Goal: Transaction & Acquisition: Purchase product/service

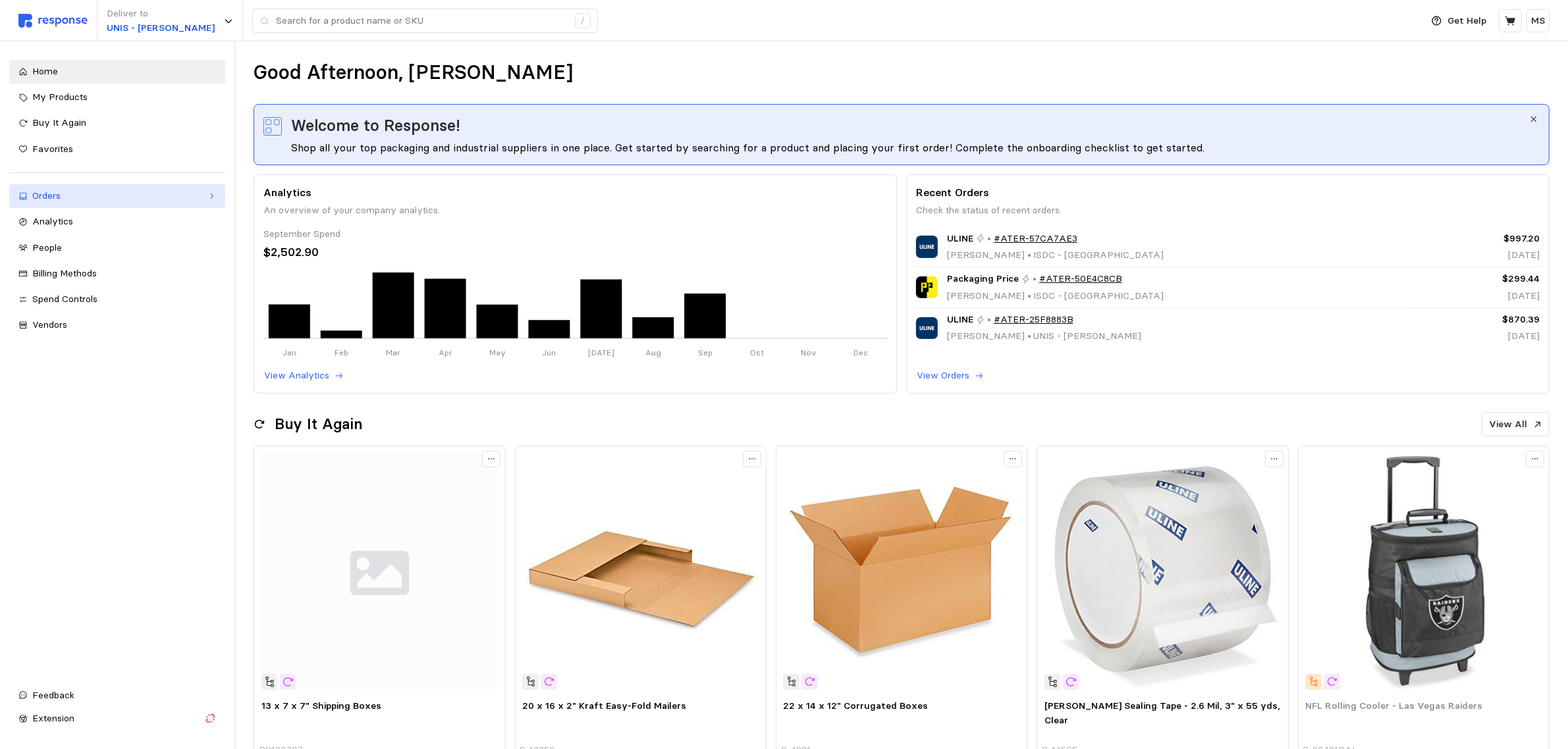
click at [117, 195] on div "Orders" at bounding box center [117, 196] width 170 height 15
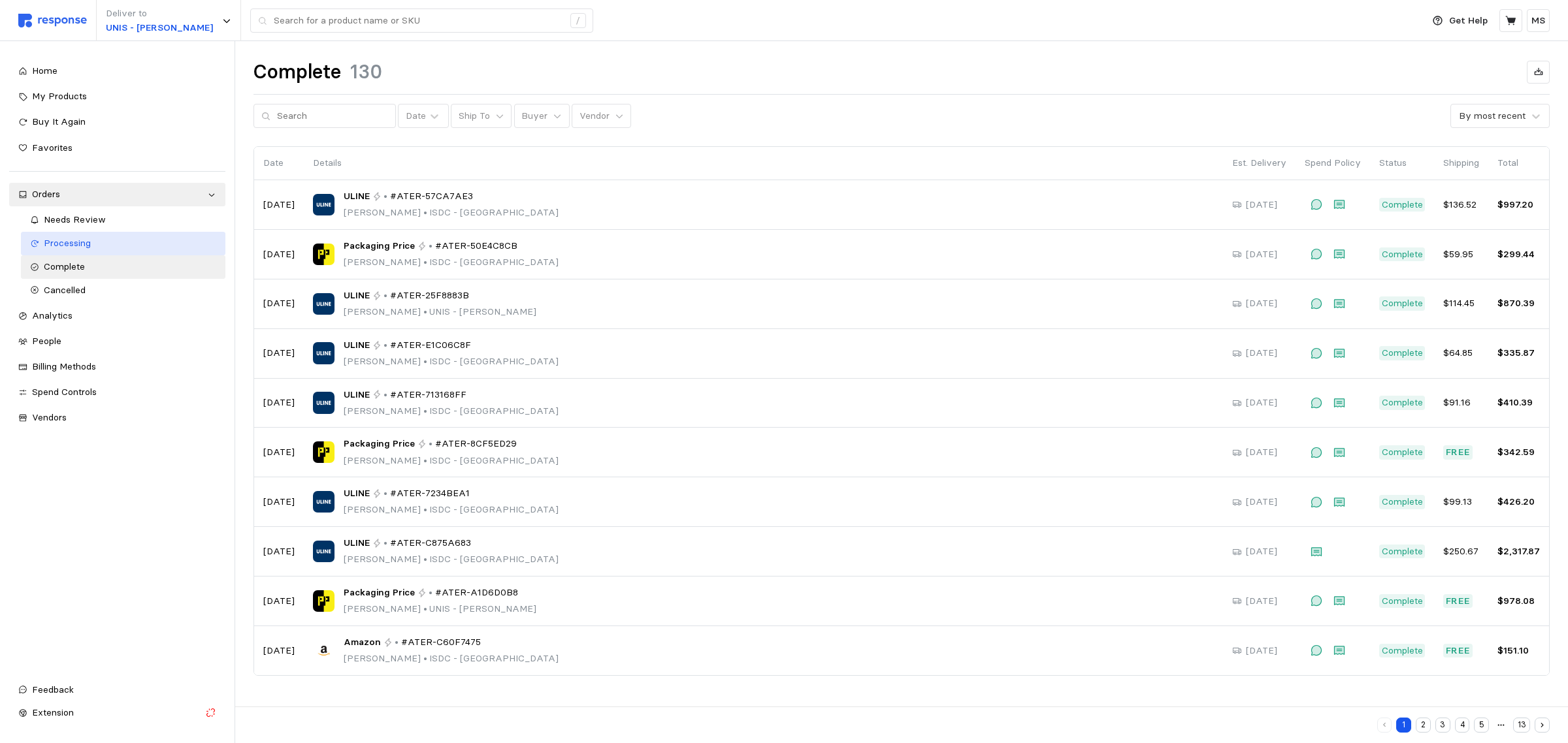
click at [129, 243] on div "Processing" at bounding box center [130, 243] width 173 height 14
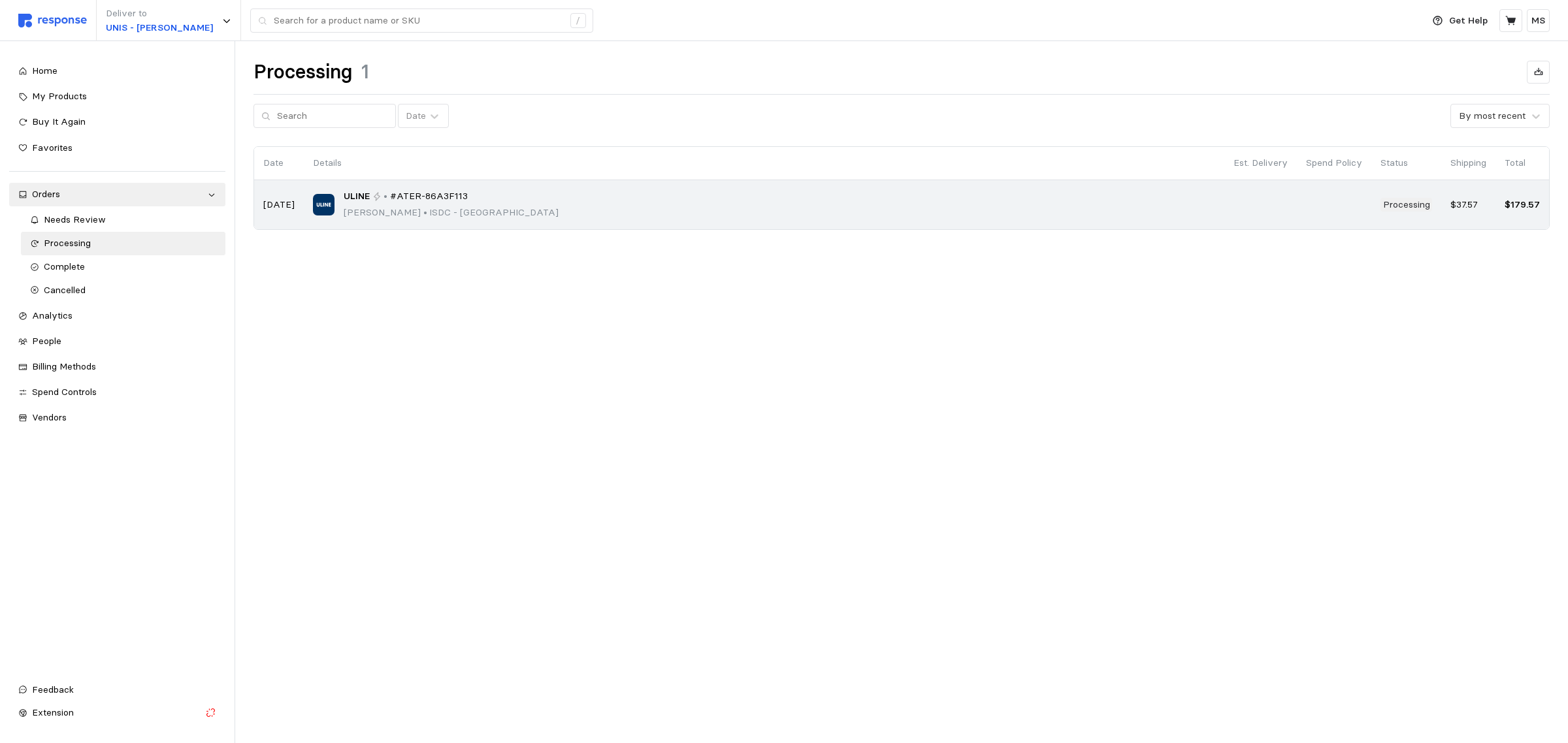
click at [586, 196] on div "ULINE • #ATER-86A3F113 [PERSON_NAME] • ISDC - [GEOGRAPHIC_DATA]" at bounding box center [764, 204] width 902 height 31
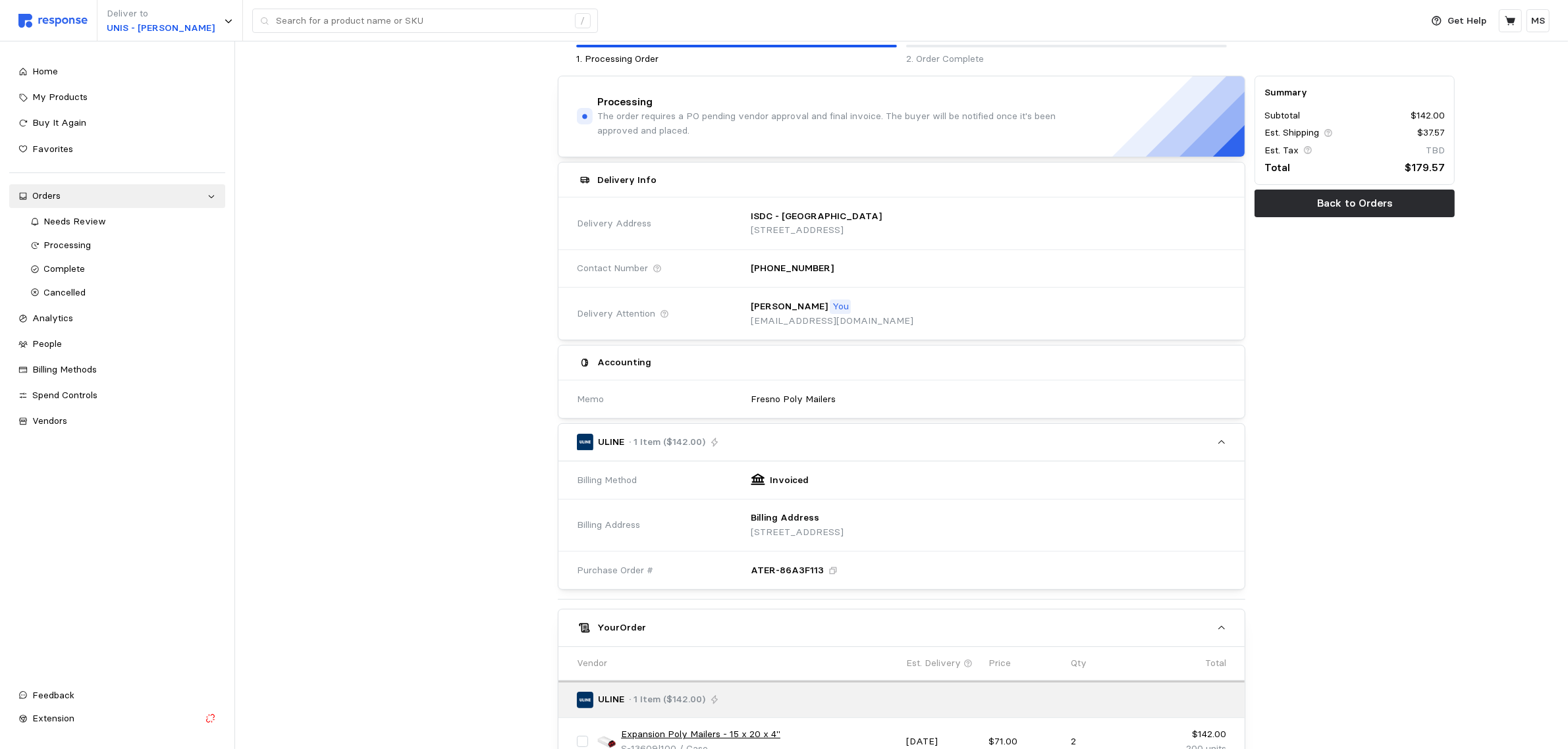
scroll to position [311, 0]
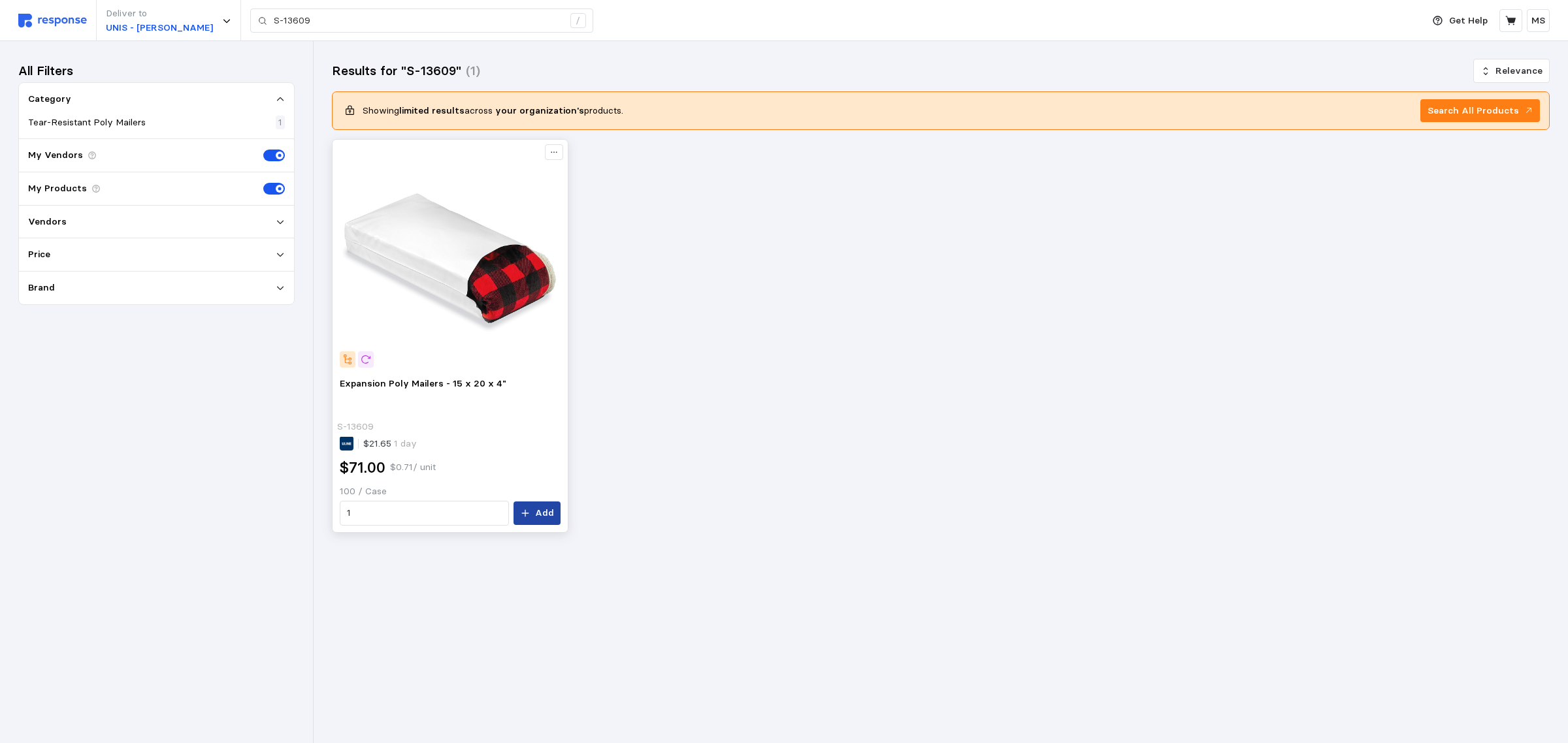
click at [539, 513] on p "Add" at bounding box center [544, 513] width 19 height 14
click at [1410, 41] on div "Expansion Poly Mailers - 15 x 20 x 4"" at bounding box center [1424, 50] width 213 height 27
click at [1393, 321] on div "Expansion Poly Mailers - 15 x 20 x 4" S-13609 $21.65 1 day $71.00 $0.71 / unit …" at bounding box center [940, 336] width 1218 height 394
click at [1540, 30] on icon "button" at bounding box center [1541, 27] width 9 height 9
click at [1506, 15] on icon at bounding box center [1511, 21] width 12 height 12
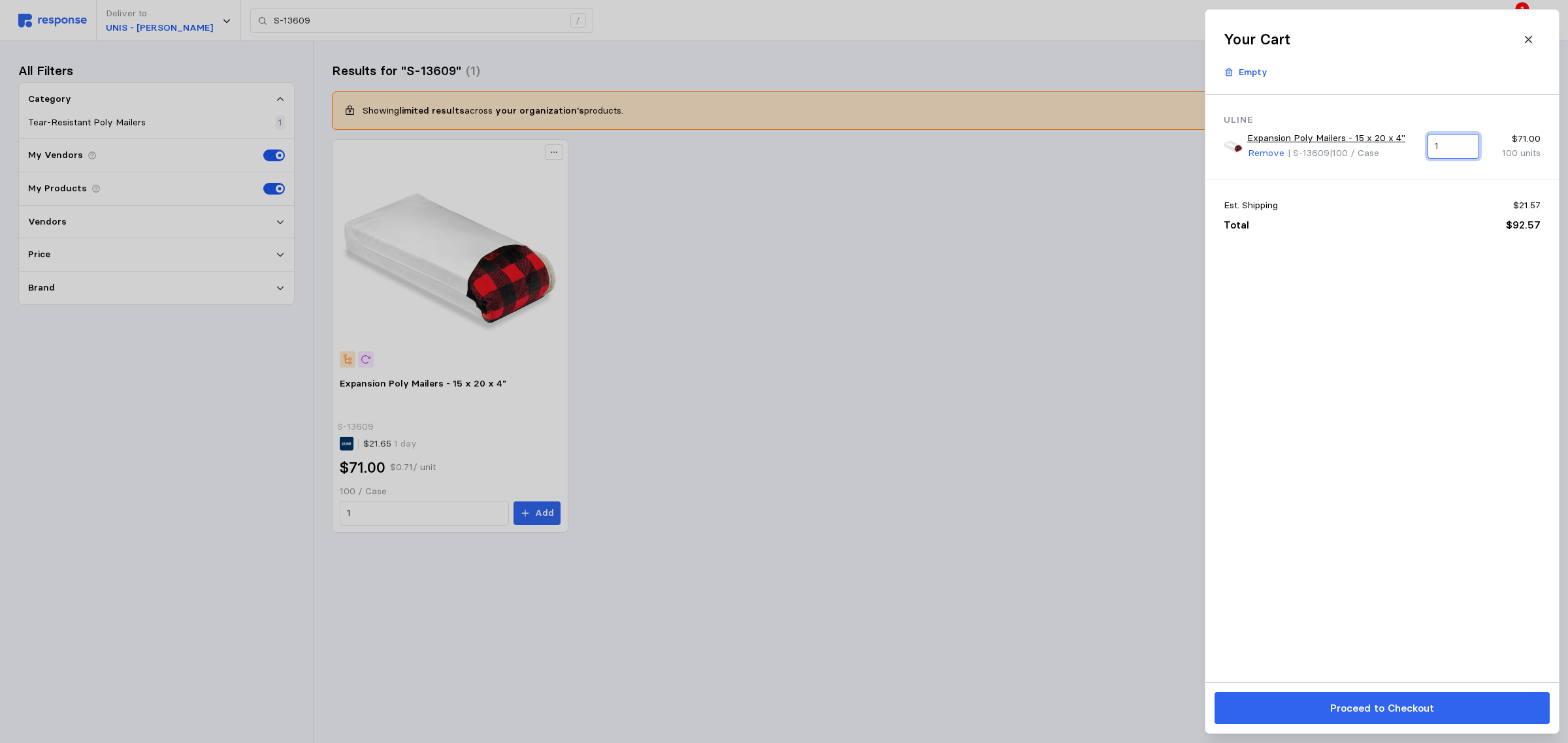
click at [1455, 149] on input "1" at bounding box center [1453, 147] width 37 height 24
drag, startPoint x: 1448, startPoint y: 148, endPoint x: 1428, endPoint y: 148, distance: 20.0
click at [1428, 148] on div "1" at bounding box center [1452, 147] width 52 height 25
type input "2"
click at [1325, 363] on div "Uline Expansion Poly Mailers - 15 x 20 x 4" Remove | S-13609 | 100 / Case 2 $71…" at bounding box center [1382, 389] width 353 height 587
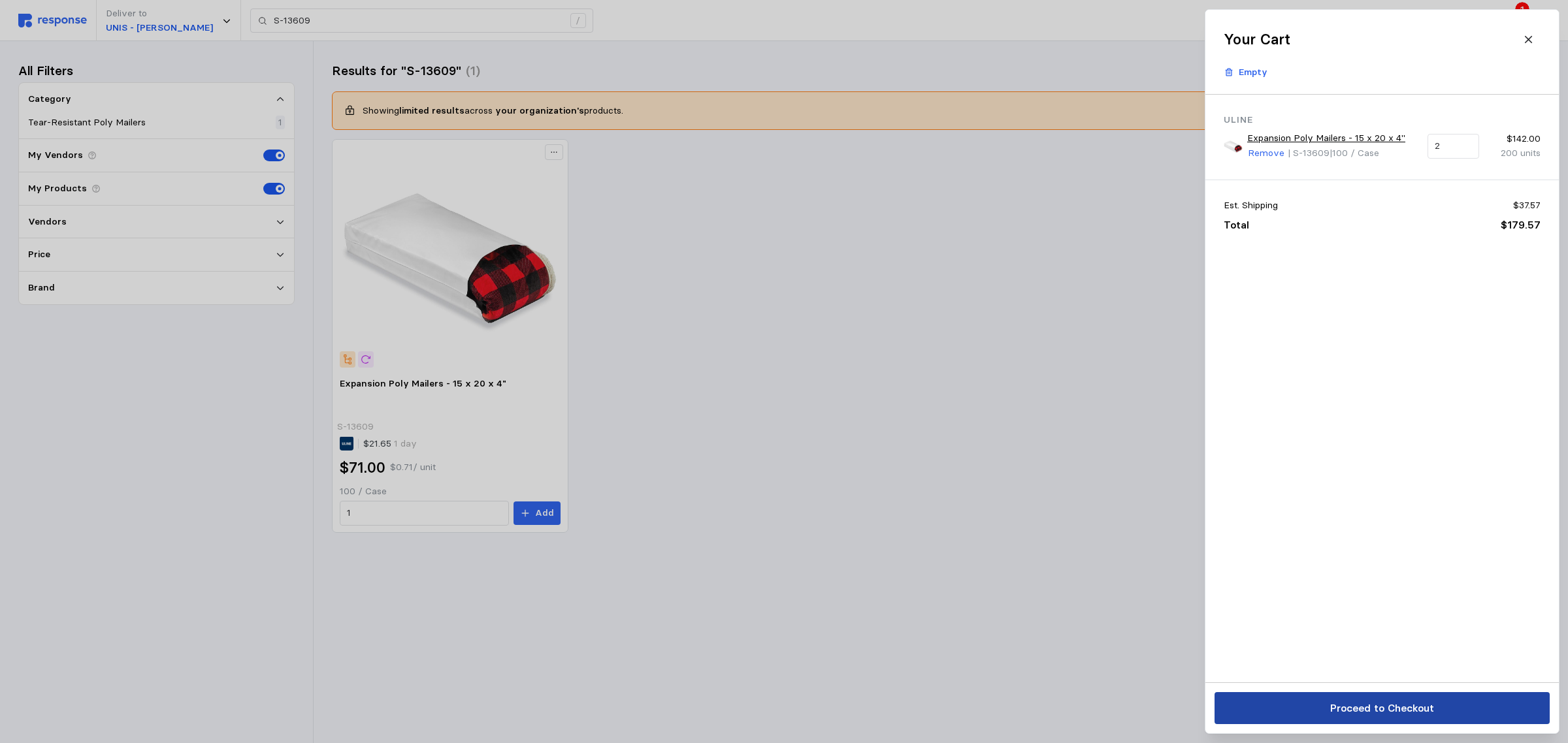
click at [1393, 709] on p "Proceed to Checkout" at bounding box center [1381, 708] width 104 height 16
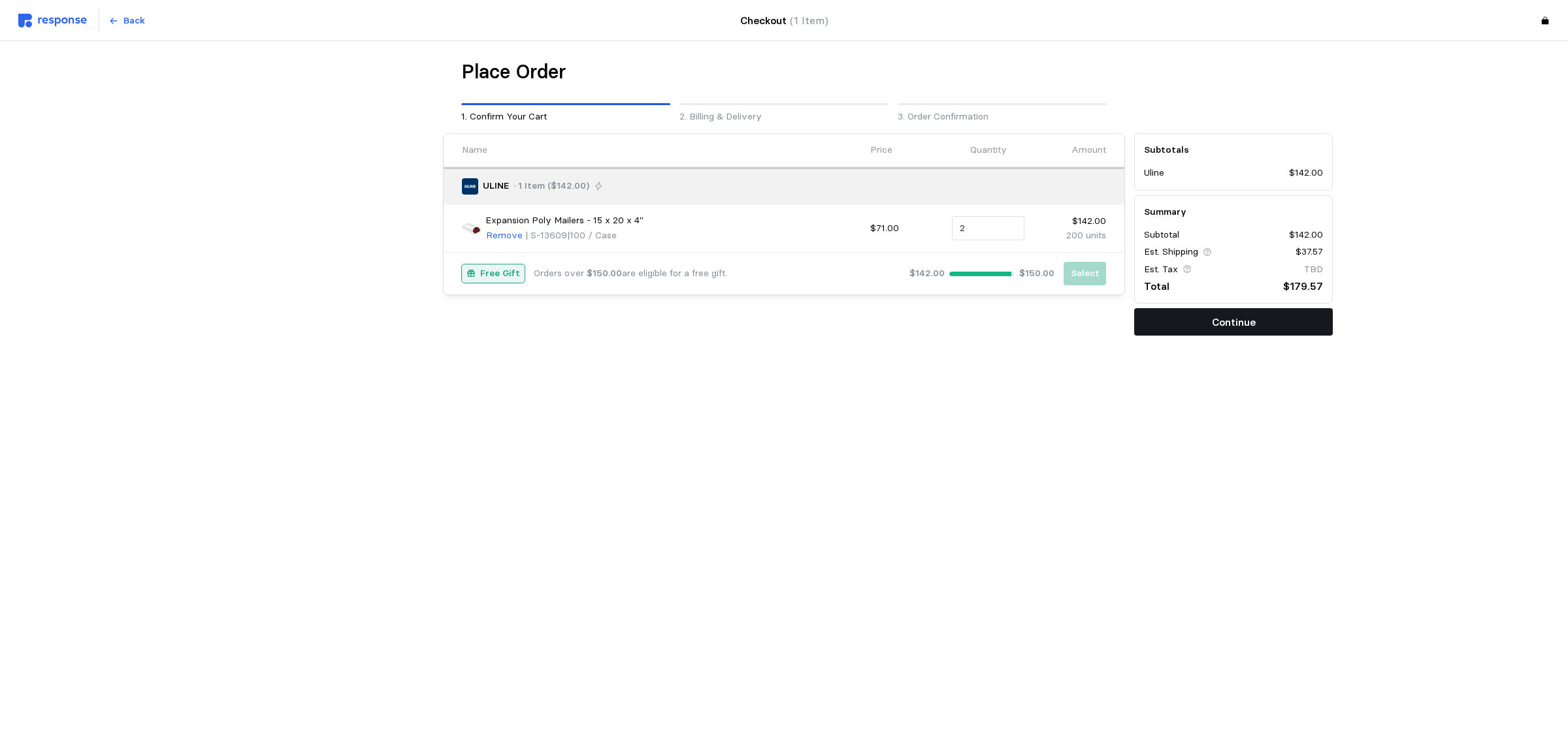
click at [1271, 321] on button "Continue" at bounding box center [1233, 322] width 198 height 27
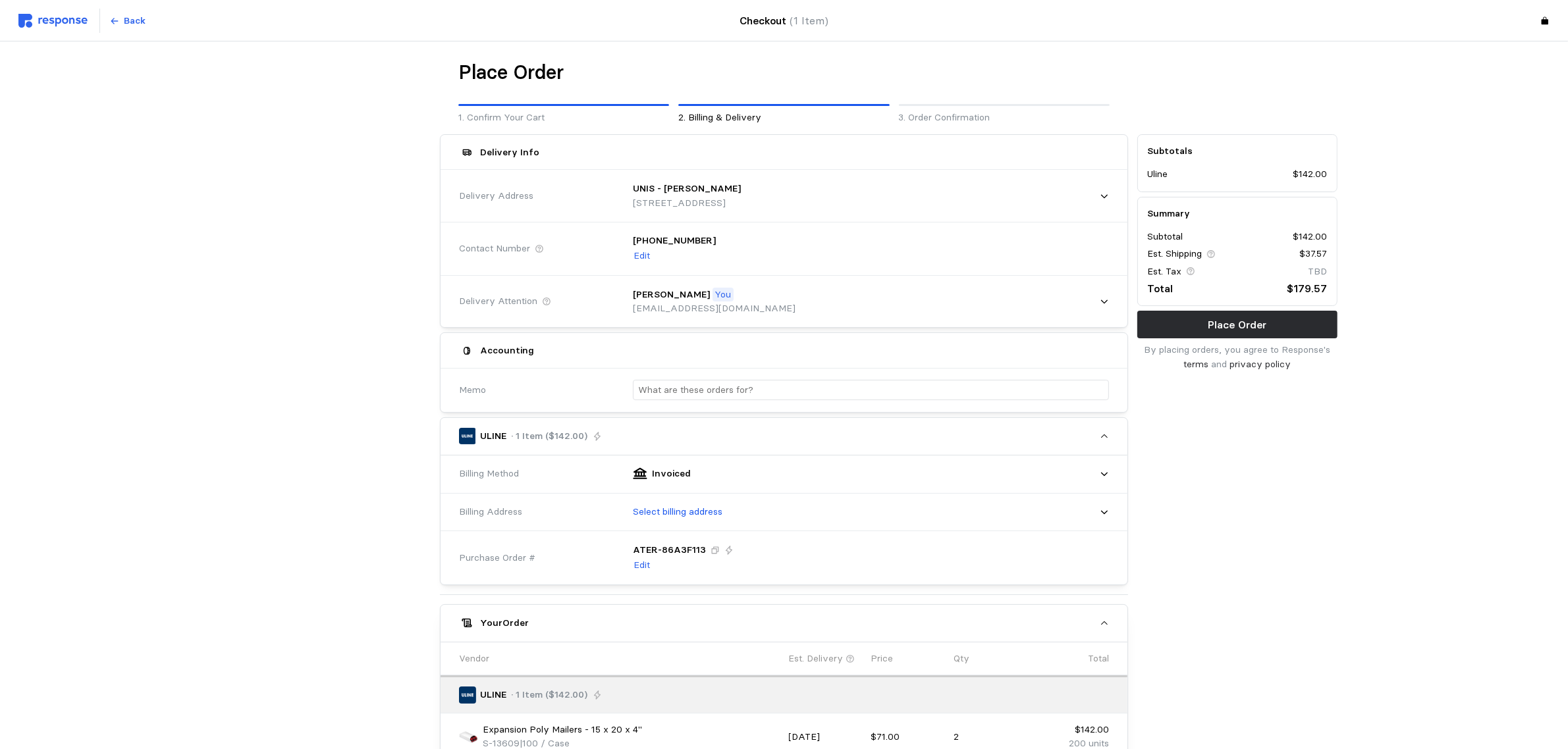
scroll to position [82, 0]
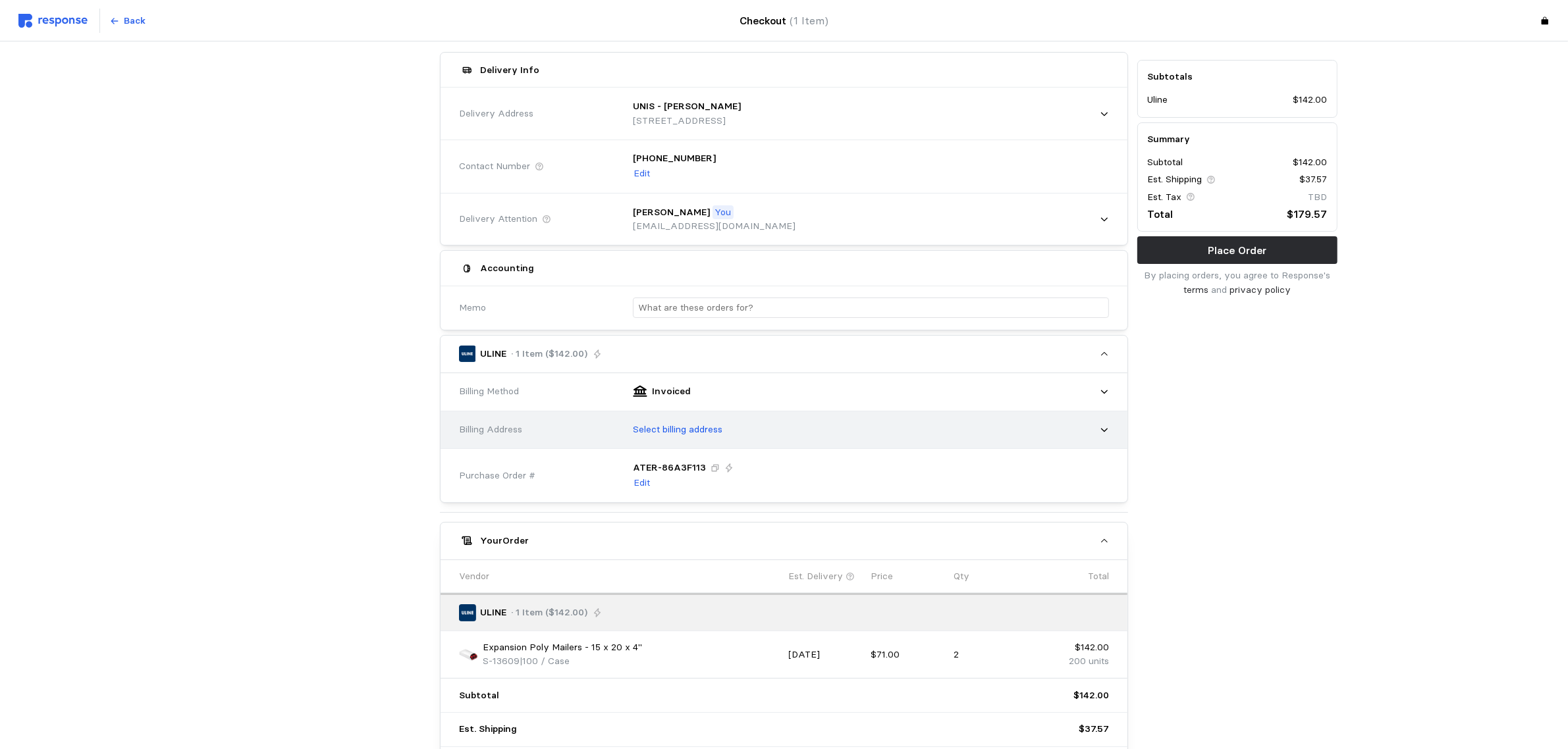
click at [765, 438] on div "Select billing address" at bounding box center [866, 430] width 486 height 33
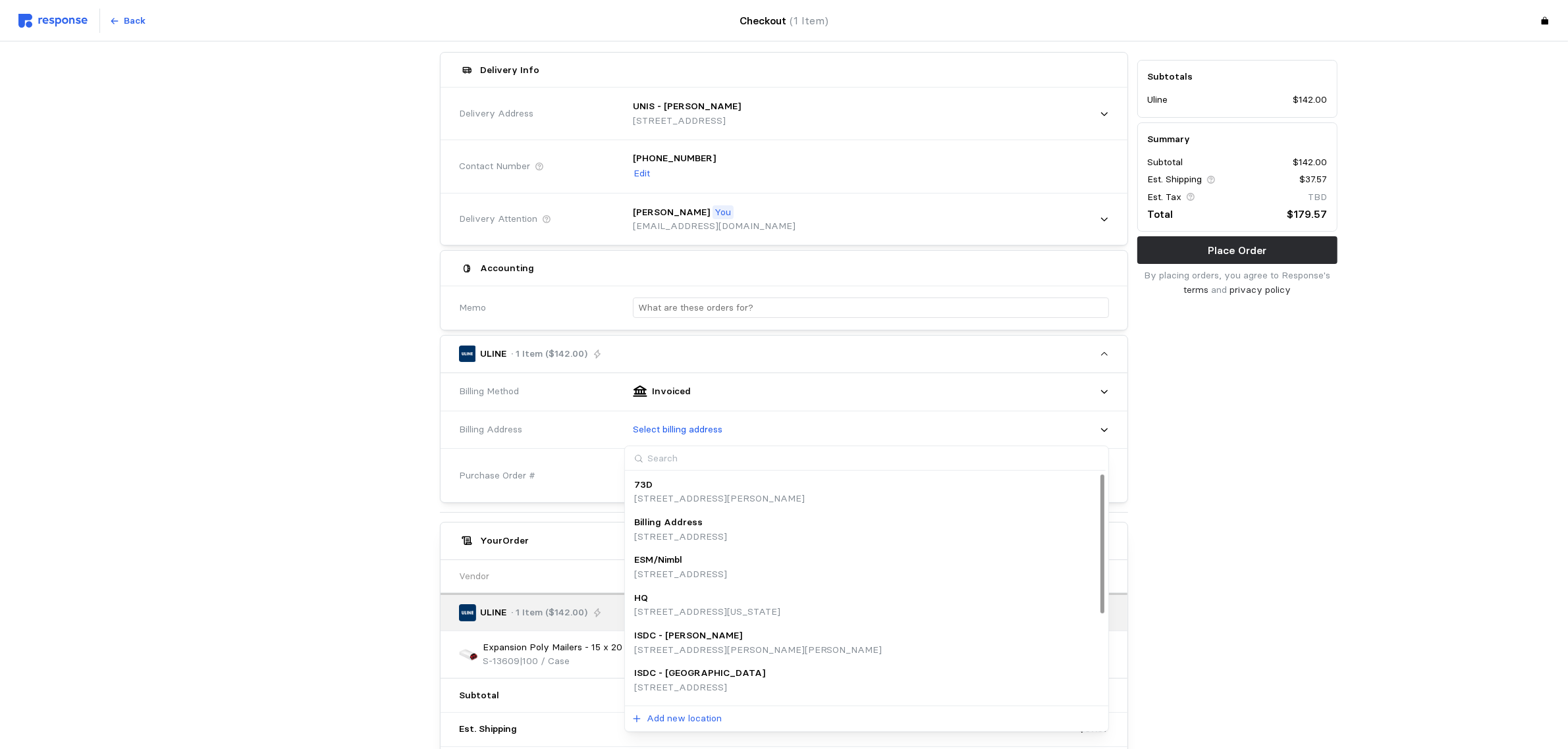
click at [727, 538] on p "[STREET_ADDRESS]" at bounding box center [680, 537] width 93 height 15
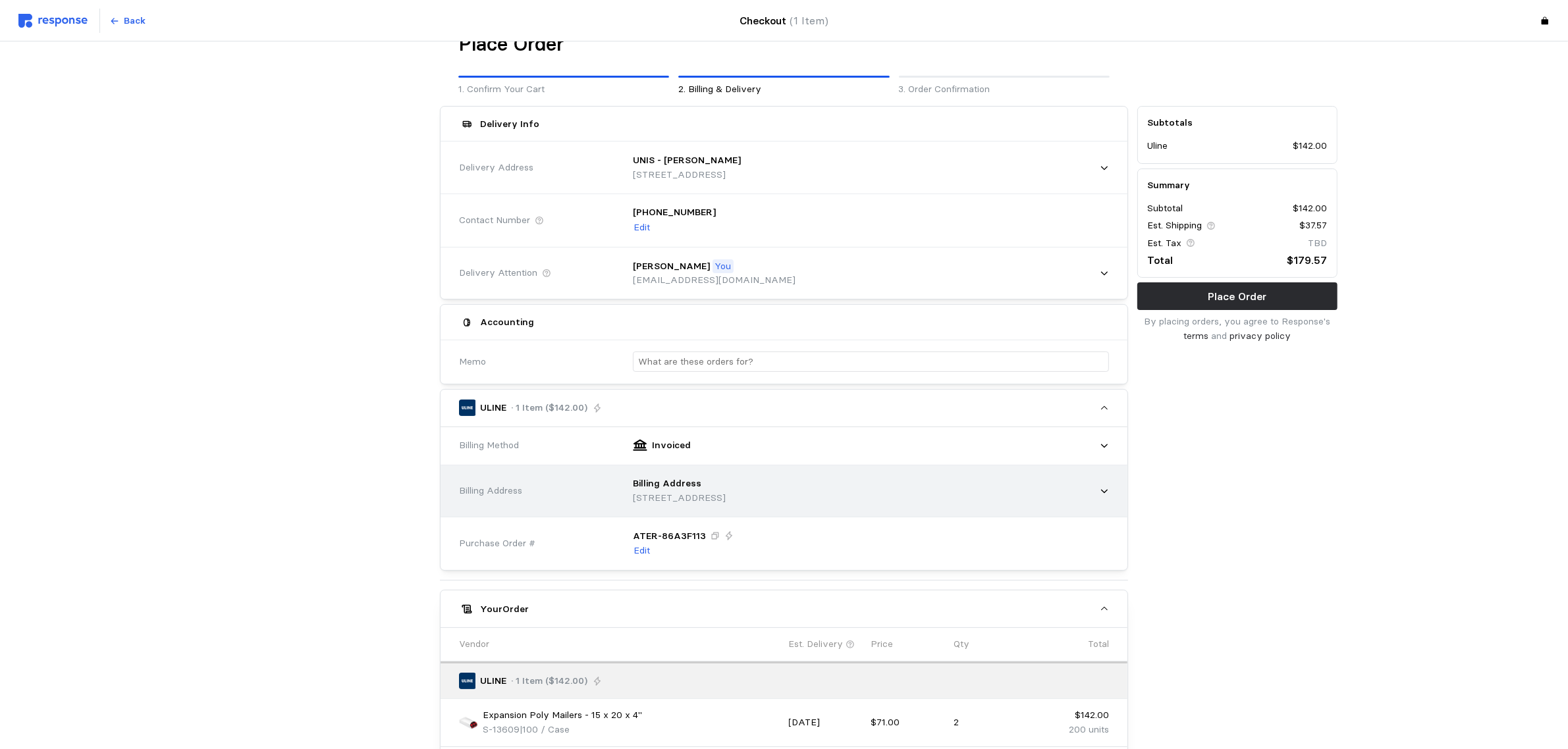
scroll to position [0, 0]
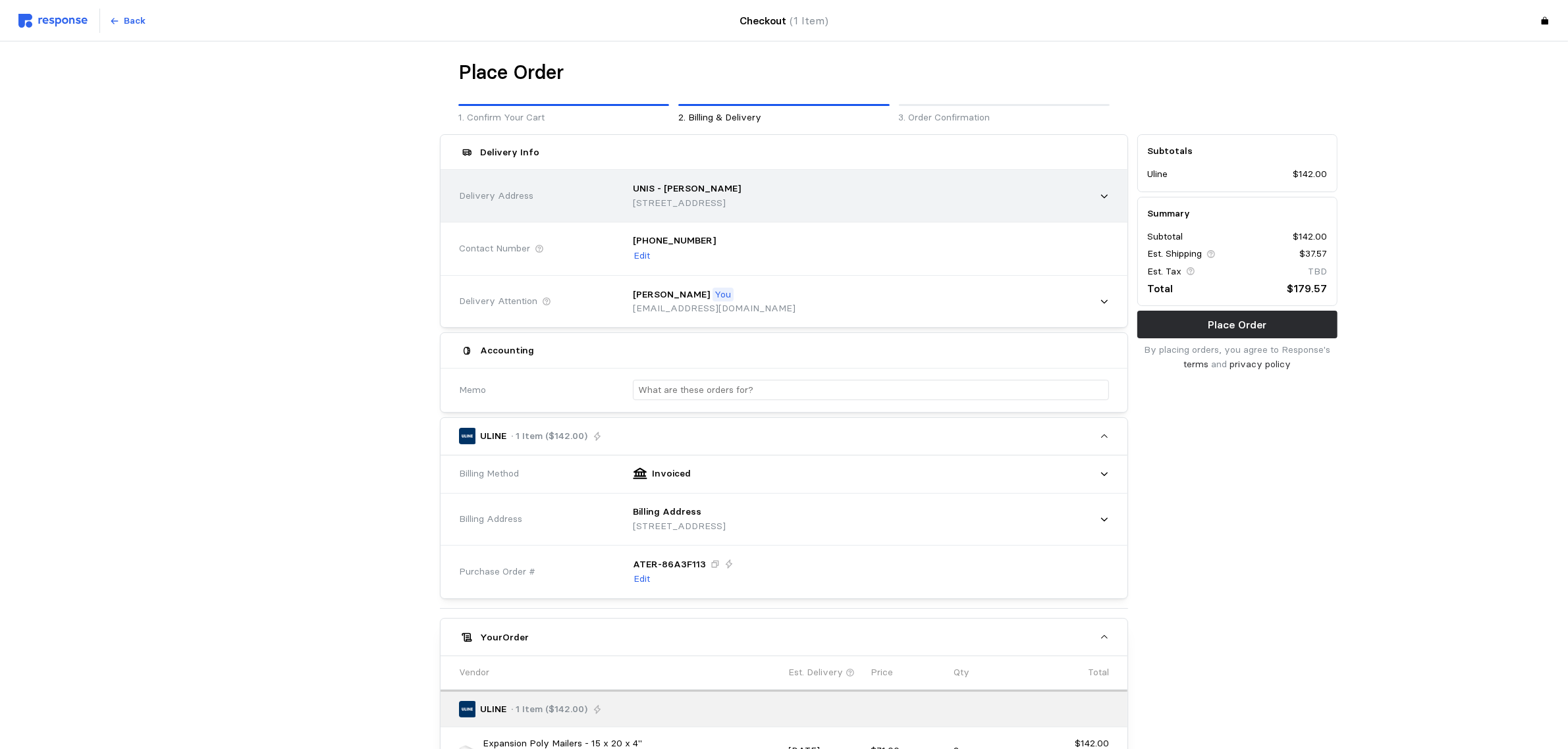
click at [703, 196] on p "650 Commerce Pkwy E Dr, Suite 200, Greenwood, IN, 46143, United States" at bounding box center [687, 203] width 108 height 15
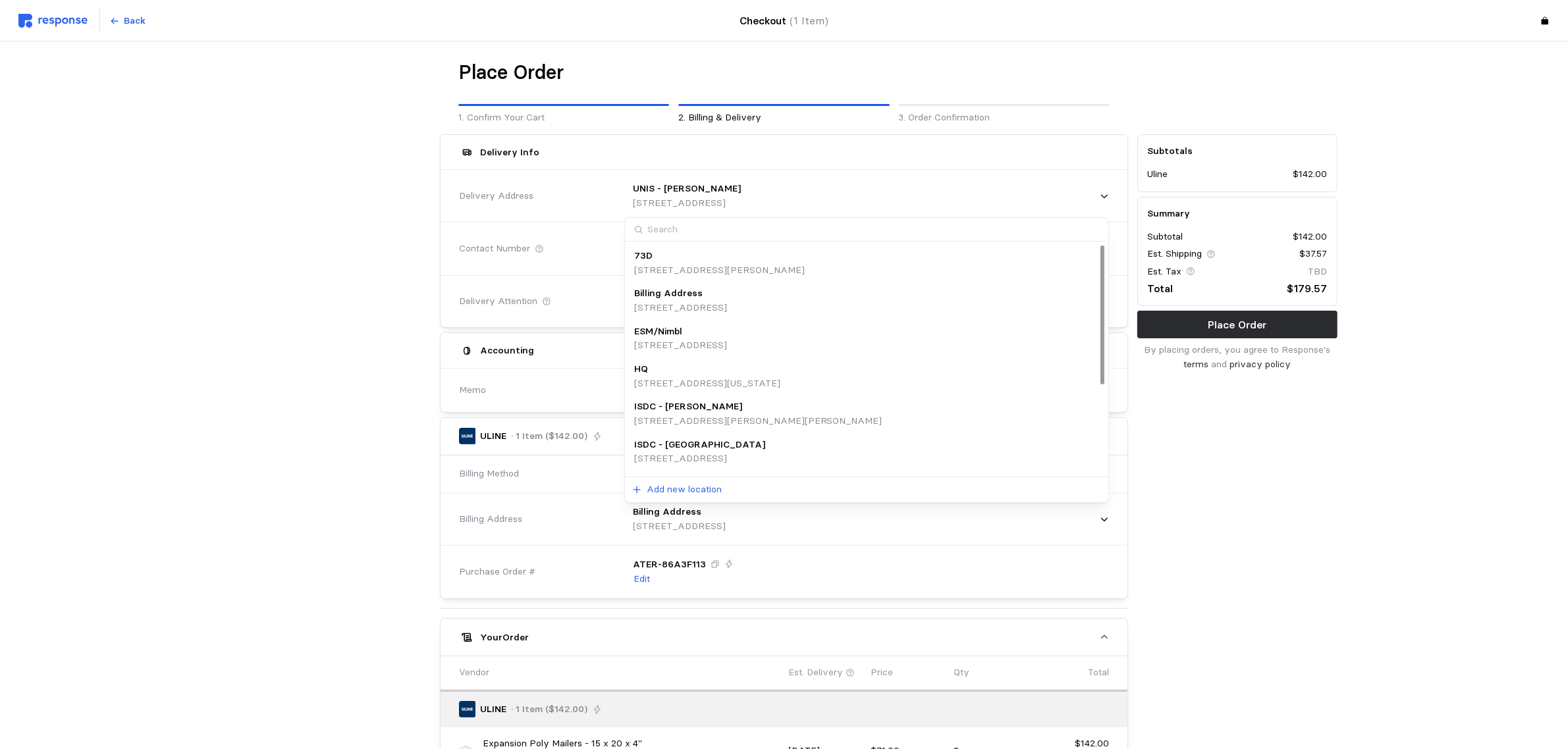
click at [693, 229] on input at bounding box center [865, 229] width 482 height 24
type input "fres"
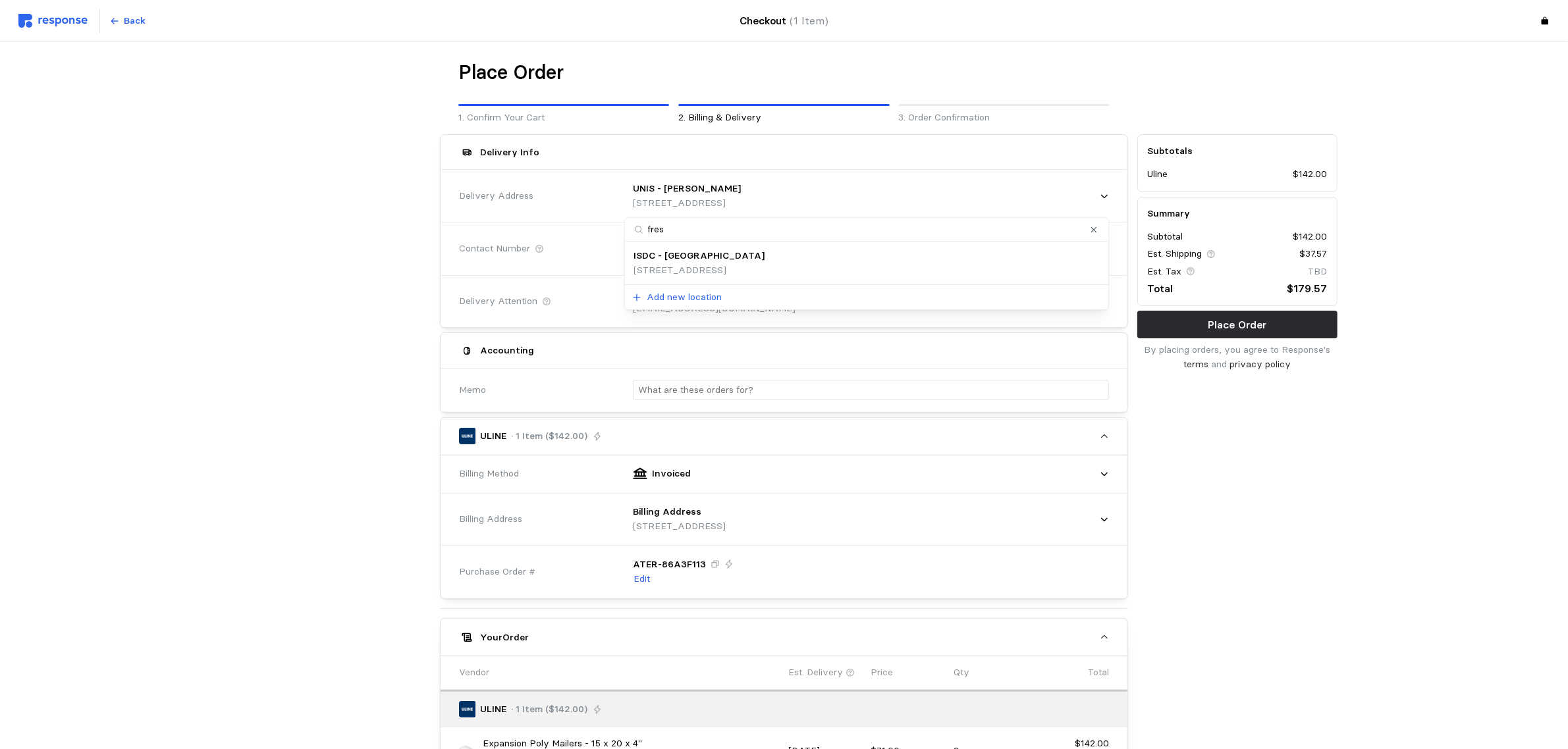
click at [689, 255] on p "ISDC - [GEOGRAPHIC_DATA]" at bounding box center [699, 256] width 131 height 15
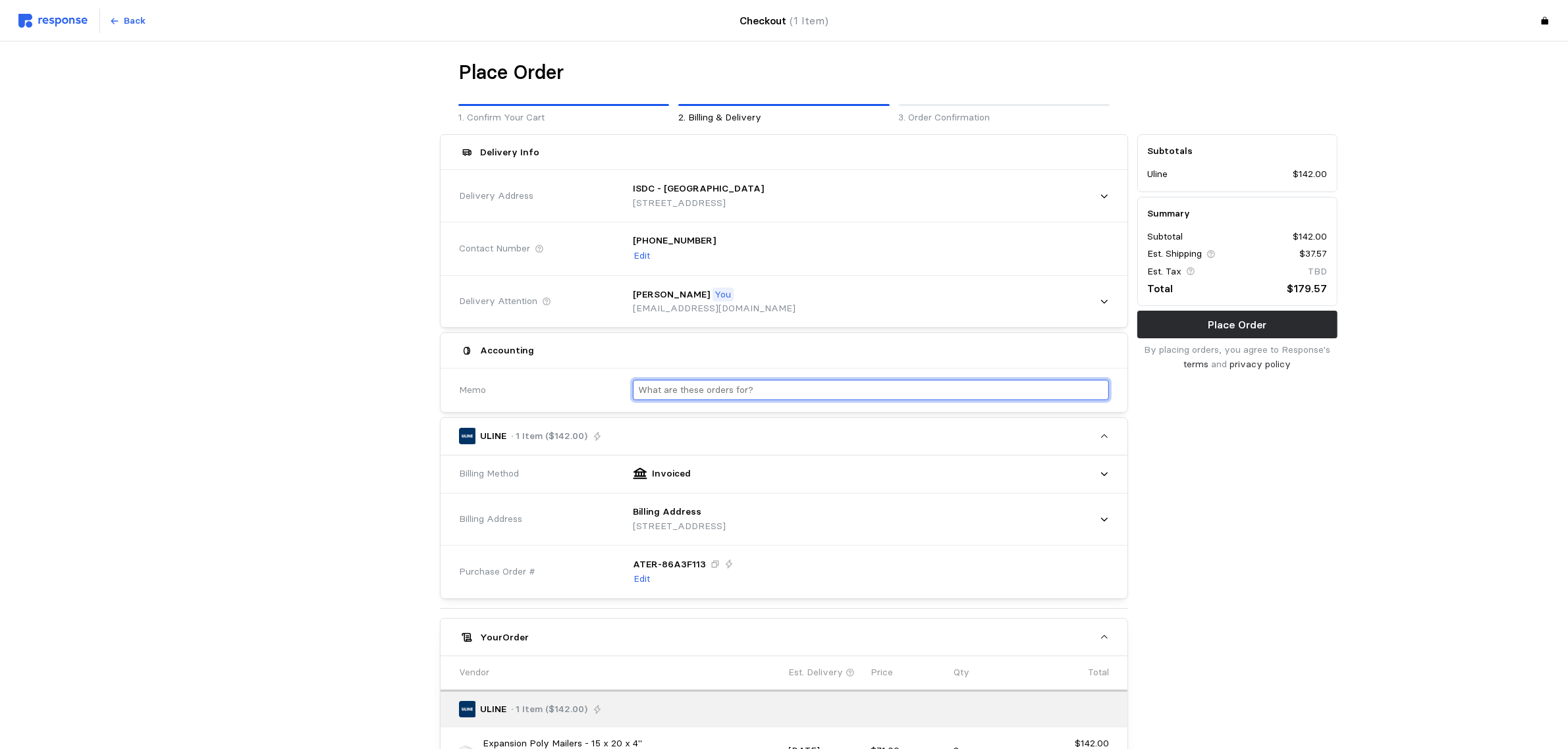
click at [693, 396] on input "text" at bounding box center [871, 390] width 466 height 19
click at [693, 395] on input "text" at bounding box center [871, 390] width 466 height 19
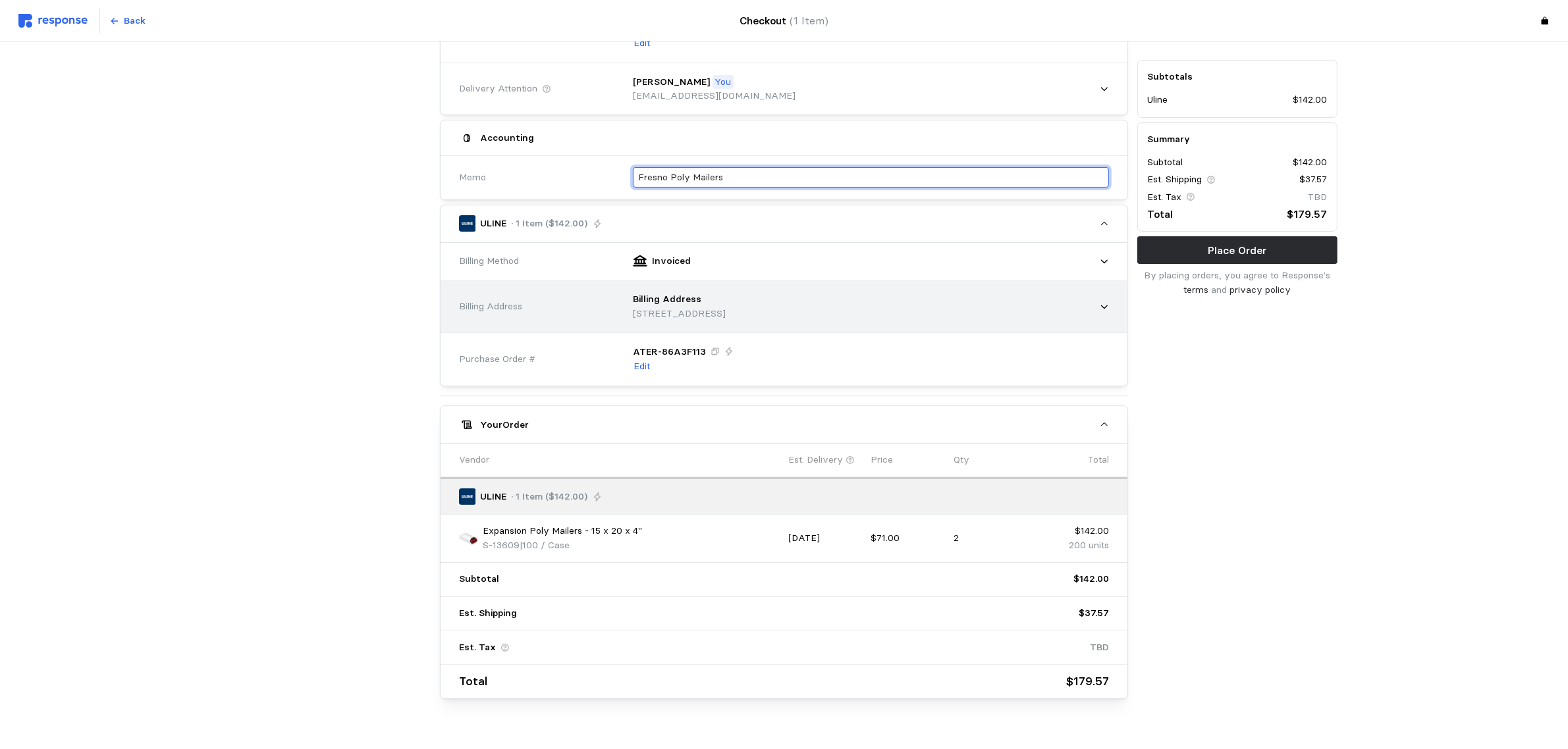
scroll to position [239, 0]
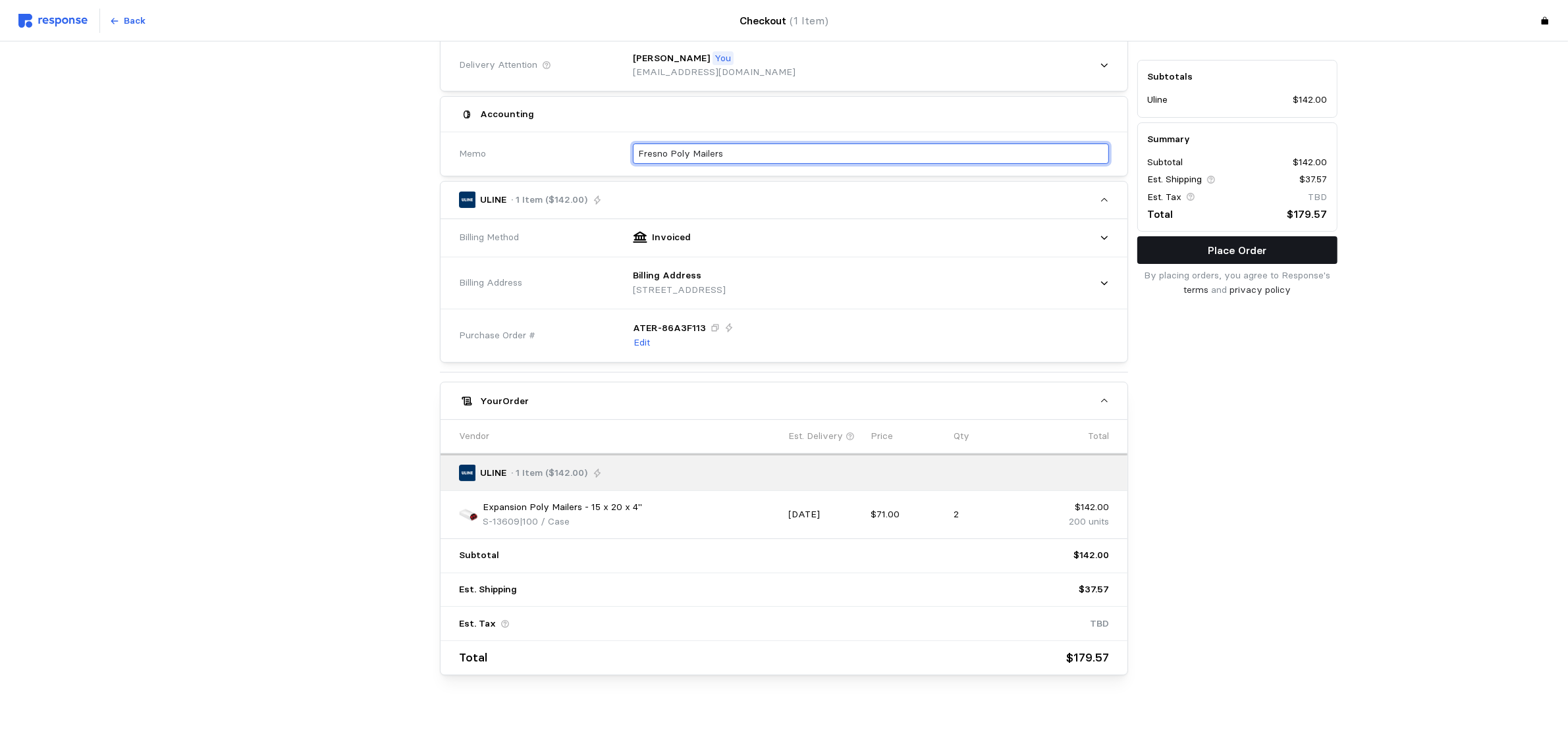
type input "Fresno Poly Mailers"
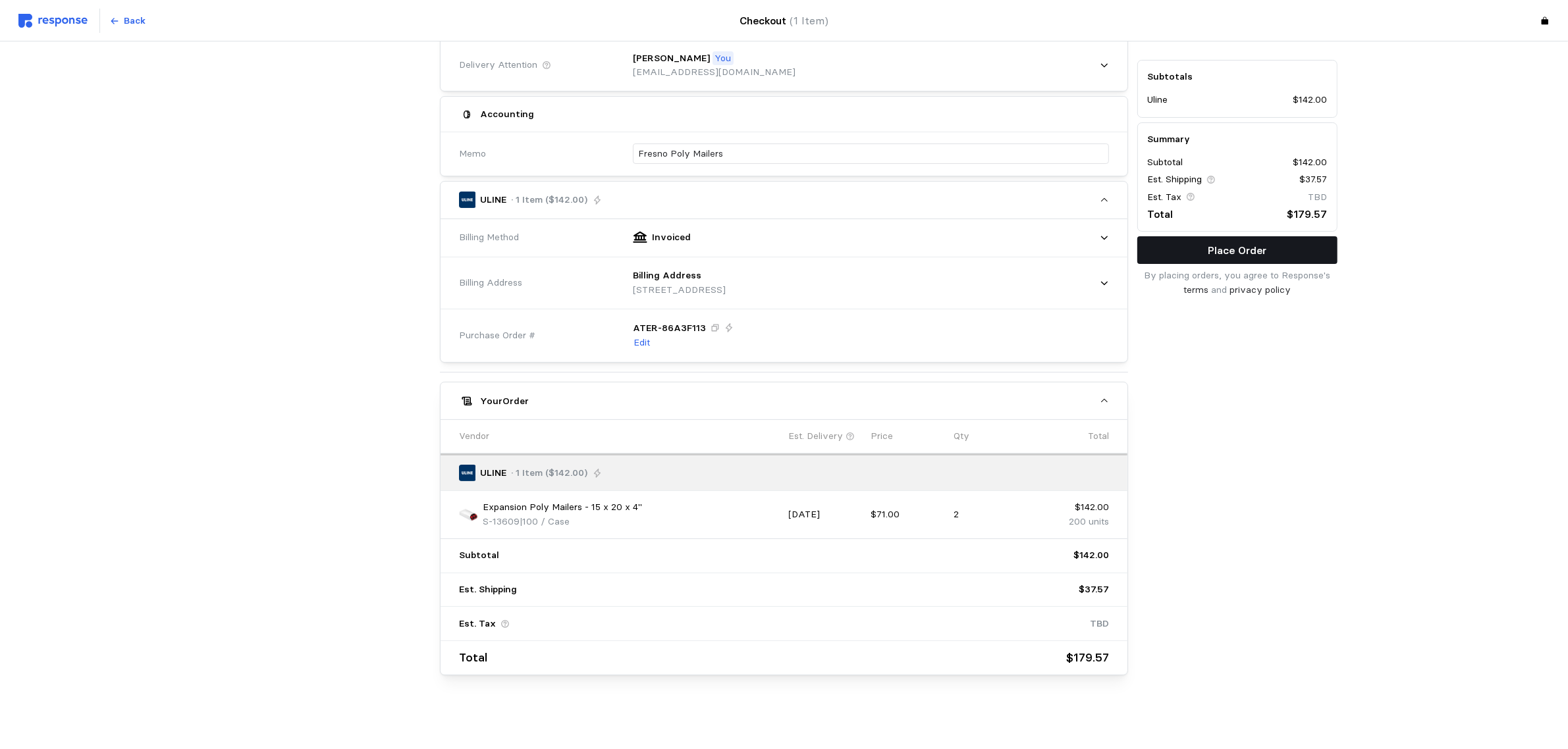
click at [1261, 253] on p "Place Order" at bounding box center [1237, 250] width 59 height 16
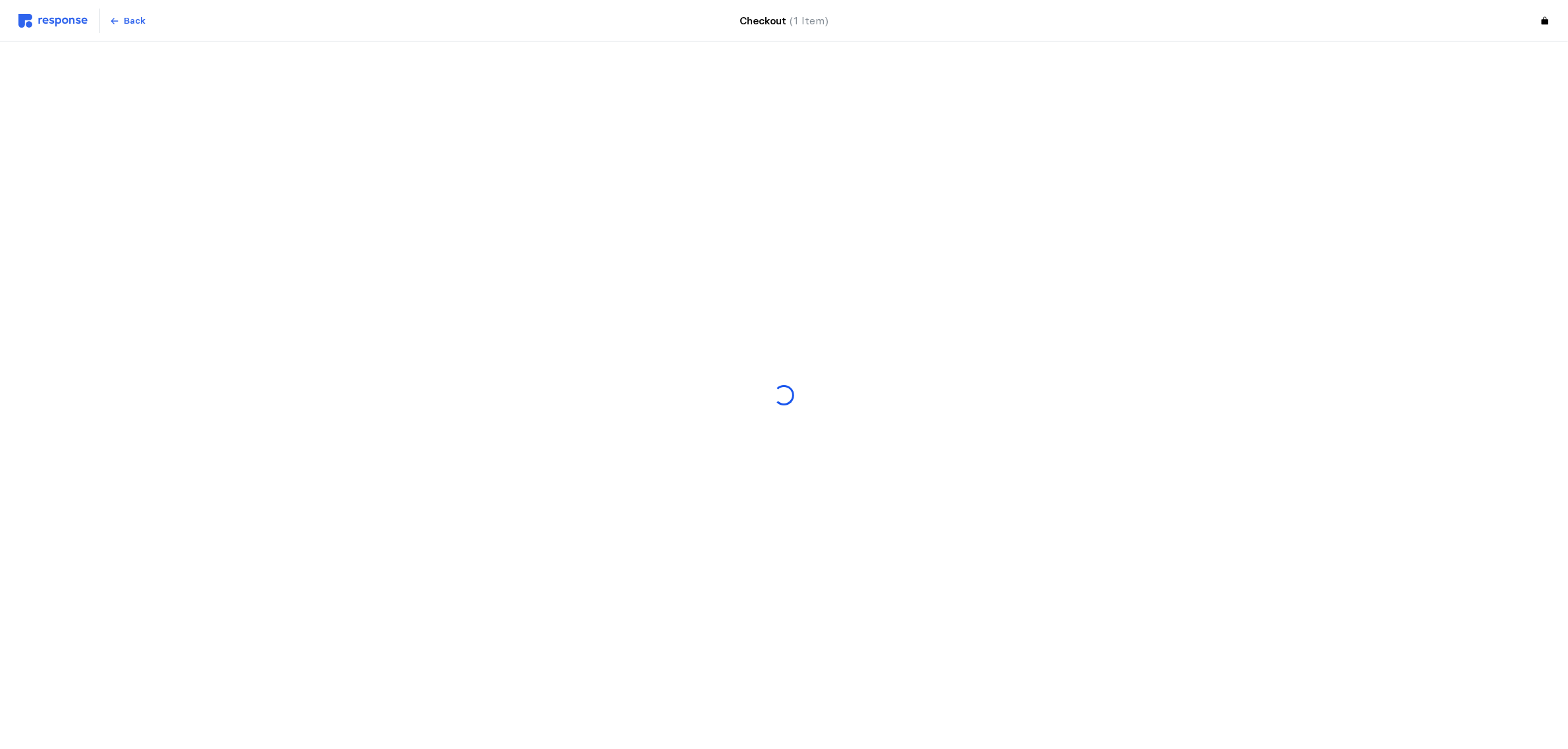
scroll to position [0, 0]
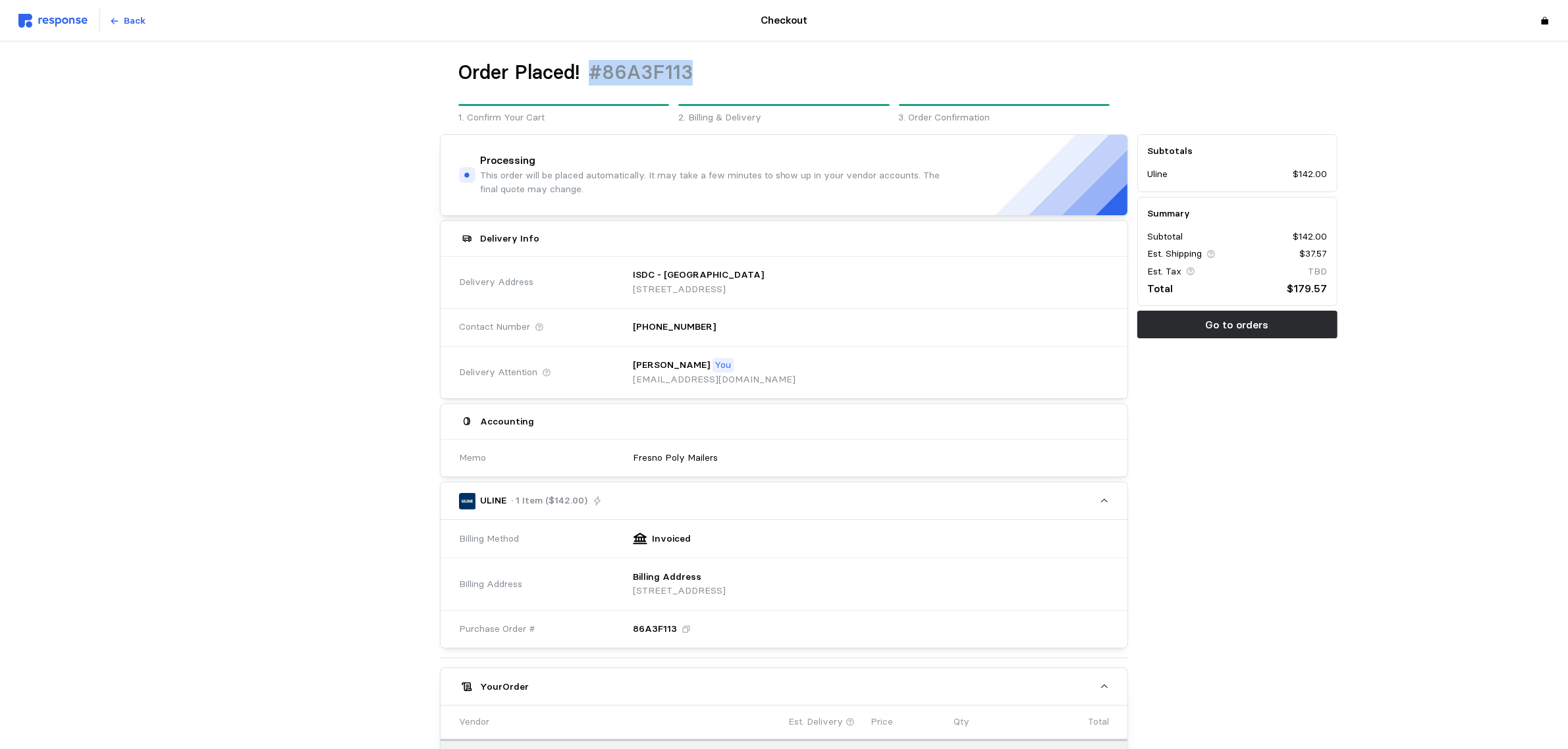
drag, startPoint x: 701, startPoint y: 73, endPoint x: 594, endPoint y: 69, distance: 107.1
click at [594, 69] on div "Order Placed! #86A3F113" at bounding box center [784, 73] width 651 height 26
copy h1 "#86A3F113"
